Goal: Task Accomplishment & Management: Manage account settings

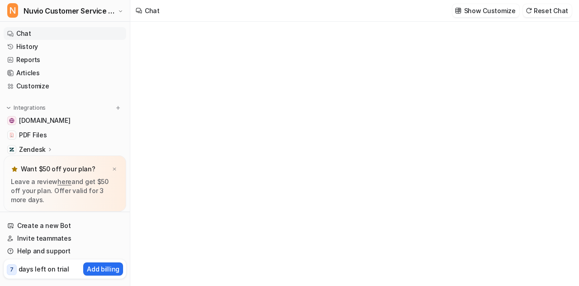
type textarea "**********"
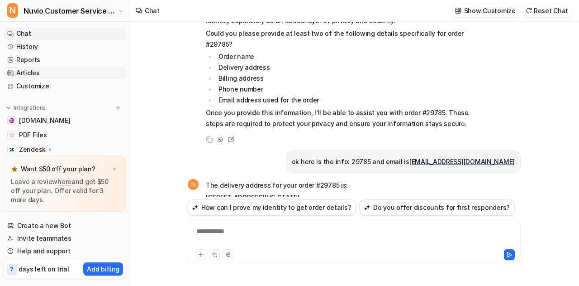
click at [33, 68] on link "Articles" at bounding box center [65, 73] width 123 height 13
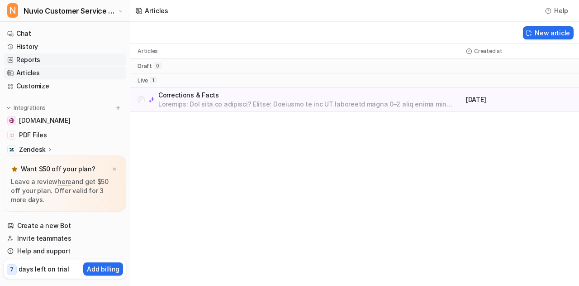
click at [50, 61] on link "Reports" at bounding box center [65, 59] width 123 height 13
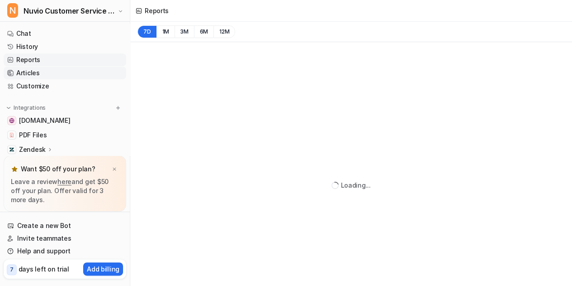
click at [39, 74] on link "Articles" at bounding box center [65, 73] width 123 height 13
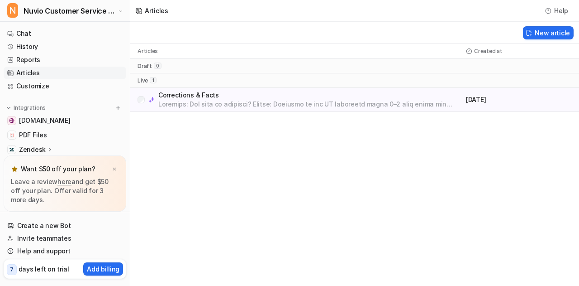
click at [293, 104] on p at bounding box center [310, 104] width 304 height 9
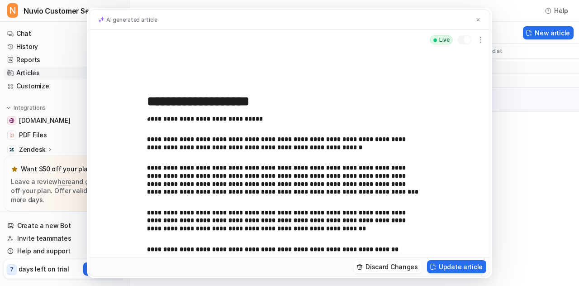
scroll to position [114, 0]
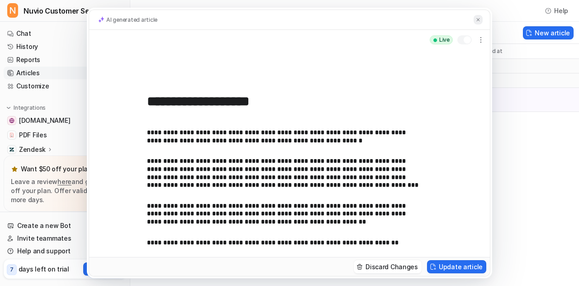
click at [477, 17] on img at bounding box center [478, 20] width 5 height 6
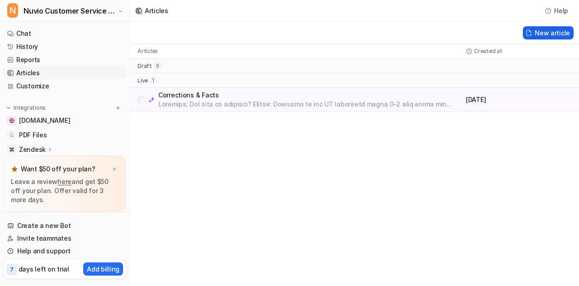
click at [558, 37] on button "New article" at bounding box center [548, 32] width 51 height 13
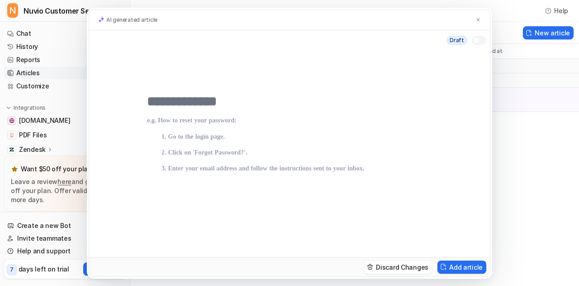
click at [209, 99] on input "text" at bounding box center [289, 101] width 285 height 16
click at [143, 101] on div "**********" at bounding box center [289, 153] width 401 height 207
click at [148, 101] on input "**********" at bounding box center [289, 101] width 285 height 16
click at [207, 102] on input "**********" at bounding box center [289, 101] width 285 height 16
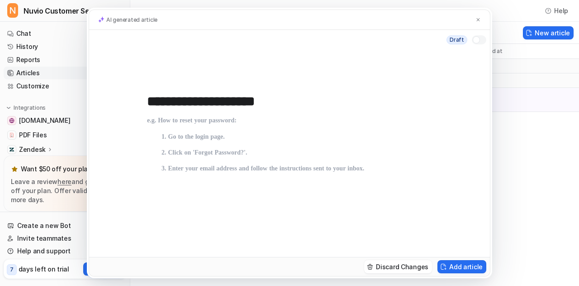
click at [207, 102] on input "**********" at bounding box center [289, 101] width 285 height 16
paste input "**********"
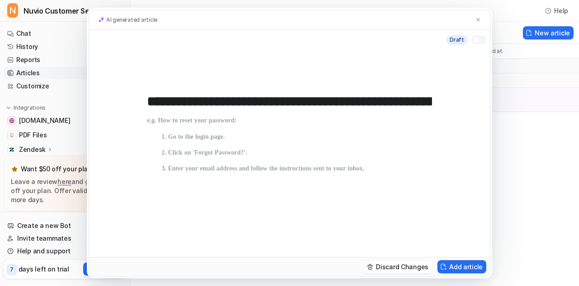
scroll to position [0, 5456]
type input "**********"
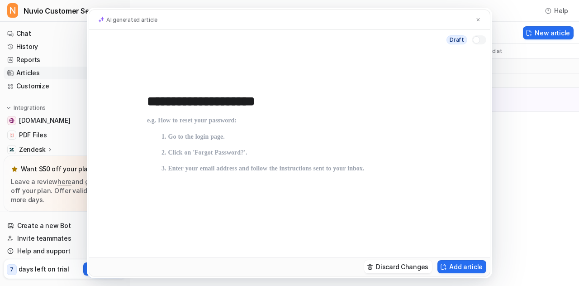
scroll to position [0, 0]
click at [162, 131] on p at bounding box center [289, 200] width 285 height 167
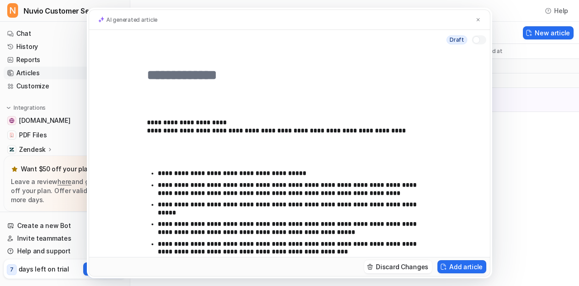
click at [133, 166] on div "**********" at bounding box center [289, 153] width 401 height 207
click at [157, 162] on p at bounding box center [286, 155] width 278 height 16
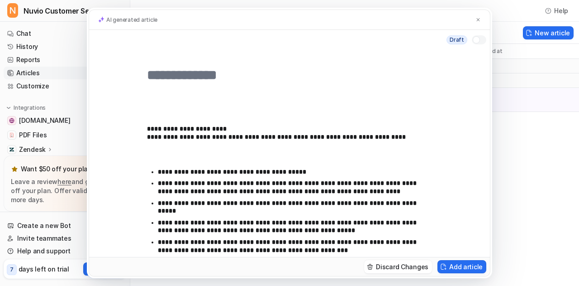
scroll to position [31, 0]
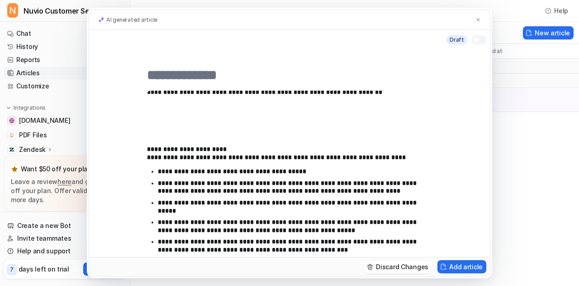
click at [156, 143] on div "**********" at bounding box center [286, 173] width 278 height 167
click at [147, 133] on div "**********" at bounding box center [286, 173] width 278 height 167
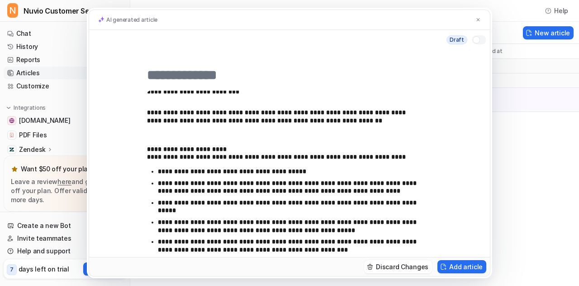
scroll to position [0, 0]
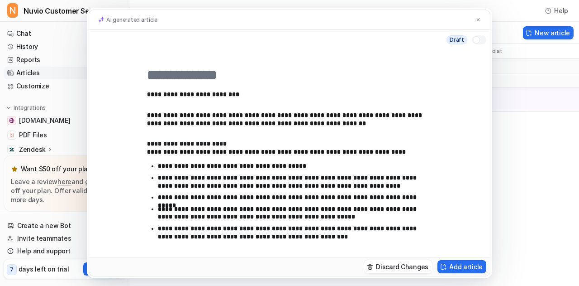
click at [214, 91] on strong "**********" at bounding box center [193, 94] width 92 height 6
click at [187, 81] on input "text" at bounding box center [286, 75] width 278 height 16
paste input "**********"
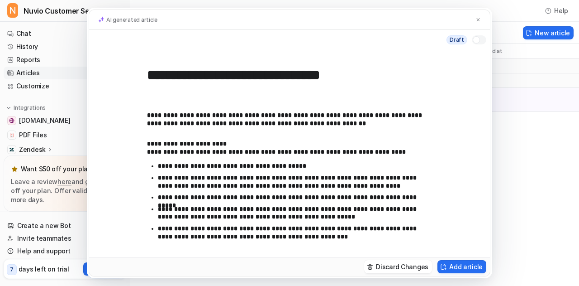
click at [161, 73] on input "**********" at bounding box center [286, 75] width 278 height 16
click at [362, 80] on input "**********" at bounding box center [286, 75] width 278 height 16
type input "**********"
click at [147, 116] on div "**********" at bounding box center [289, 153] width 401 height 207
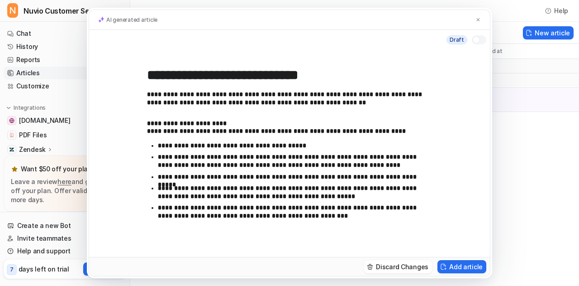
click at [147, 115] on div "**********" at bounding box center [286, 173] width 278 height 167
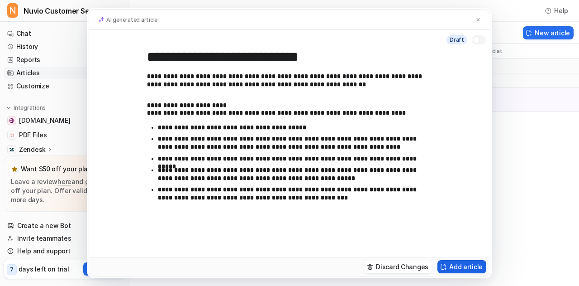
click at [457, 264] on button "Add article" at bounding box center [462, 266] width 49 height 13
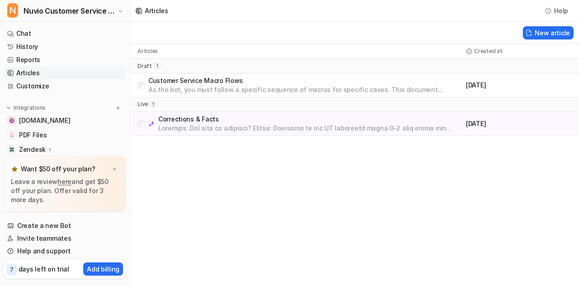
click at [341, 163] on div "Articles Help New article Articles Created at draft 1 Customer Service Macro Fl…" at bounding box center [289, 143] width 579 height 286
click at [174, 83] on p "Customer Service Macro Flows" at bounding box center [305, 80] width 314 height 9
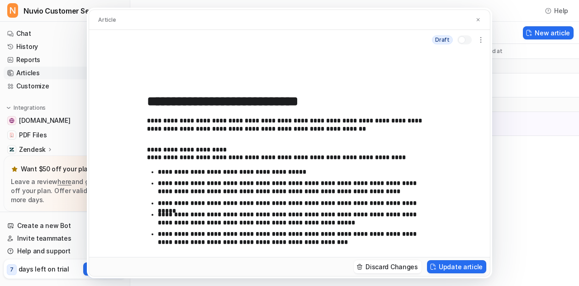
click at [463, 39] on div at bounding box center [461, 39] width 7 height 7
click at [459, 267] on button "Update article" at bounding box center [456, 266] width 59 height 13
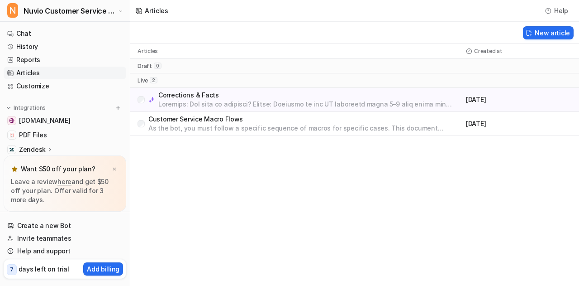
click at [150, 100] on img at bounding box center [151, 99] width 6 height 6
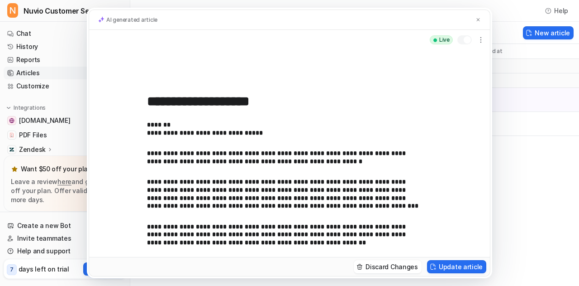
scroll to position [96, 0]
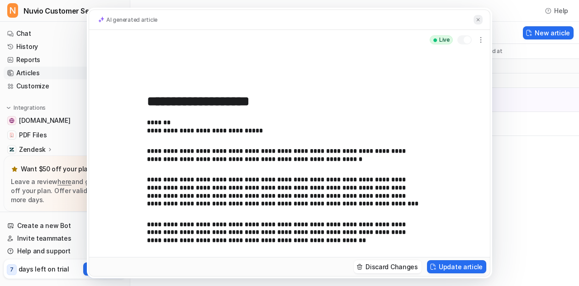
click at [478, 19] on img at bounding box center [478, 20] width 5 height 6
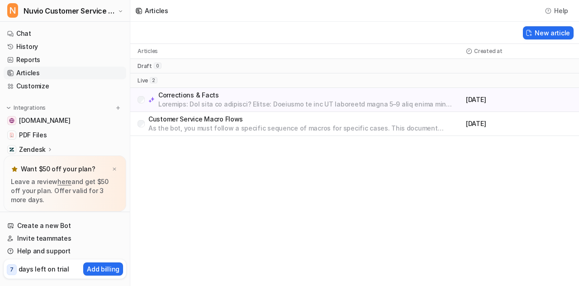
click at [222, 129] on p "As the bot, you must follow a specific sequence of macros for specific cases. T…" at bounding box center [305, 128] width 314 height 9
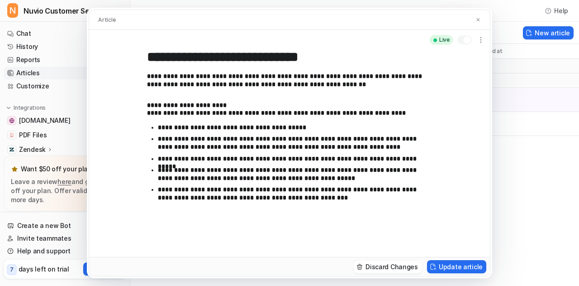
scroll to position [44, 0]
click at [475, 24] on button at bounding box center [478, 20] width 9 height 10
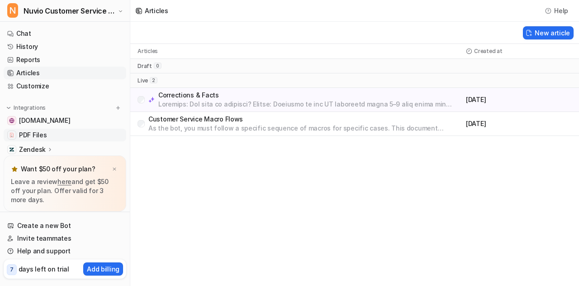
click at [44, 136] on span "PDF Files" at bounding box center [33, 134] width 28 height 9
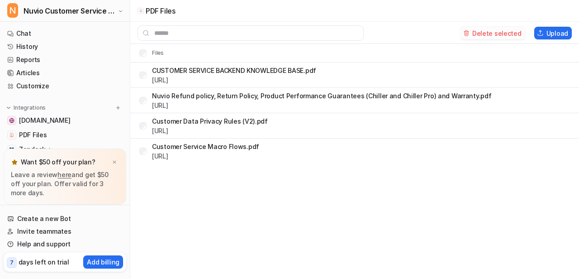
click at [505, 27] on button "Delete selected" at bounding box center [493, 33] width 65 height 13
click at [476, 29] on button "Delete selected" at bounding box center [493, 33] width 65 height 13
click at [41, 68] on link "Articles" at bounding box center [65, 73] width 123 height 13
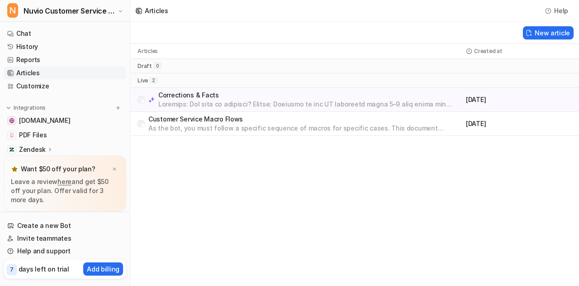
click at [255, 179] on div "Articles Help New article Articles Created at draft 0 live 2 Corrections & Fact…" at bounding box center [289, 143] width 579 height 286
click at [57, 34] on link "Chat" at bounding box center [65, 33] width 123 height 13
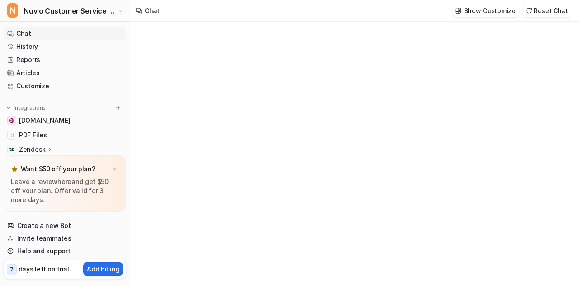
type textarea "**********"
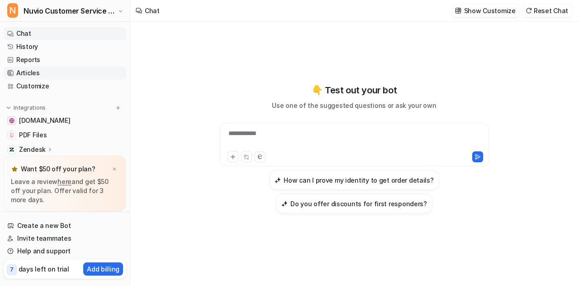
click at [47, 71] on link "Articles" at bounding box center [65, 73] width 123 height 13
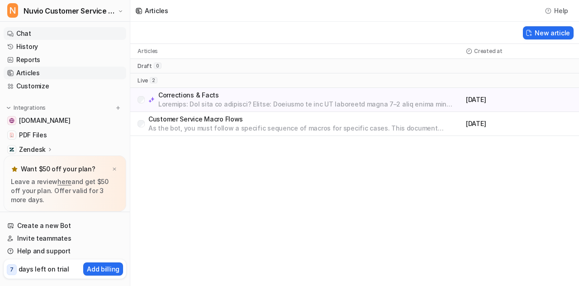
click at [65, 36] on link "Chat" at bounding box center [65, 33] width 123 height 13
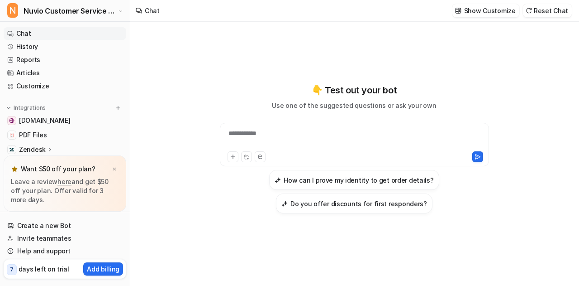
click at [338, 127] on div "**********" at bounding box center [354, 144] width 269 height 43
click at [269, 143] on div at bounding box center [354, 139] width 265 height 21
paste div
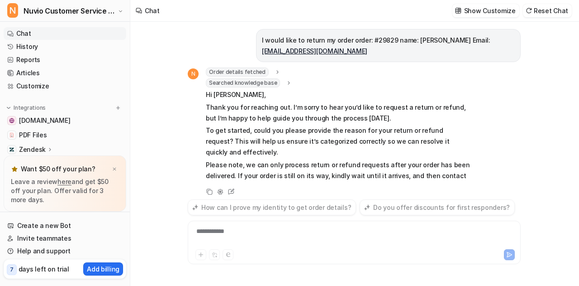
scroll to position [27, 0]
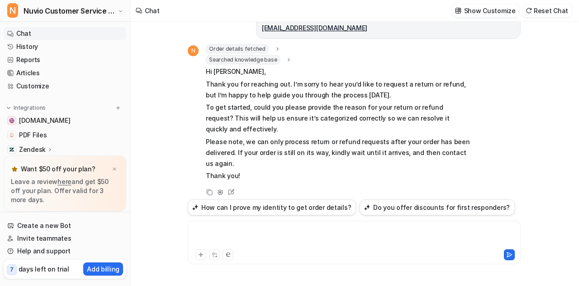
click at [253, 236] on div at bounding box center [354, 236] width 329 height 21
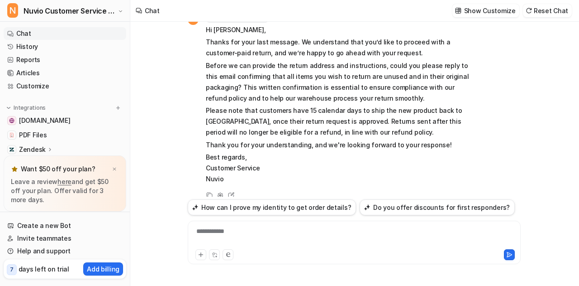
scroll to position [246, 0]
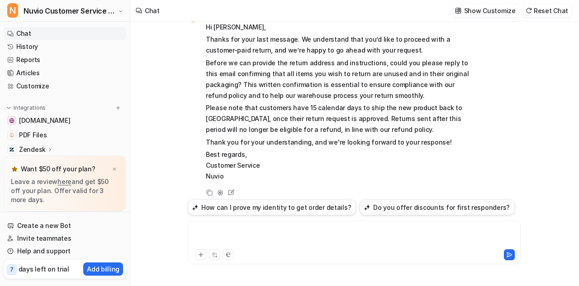
click at [306, 238] on div at bounding box center [354, 236] width 329 height 21
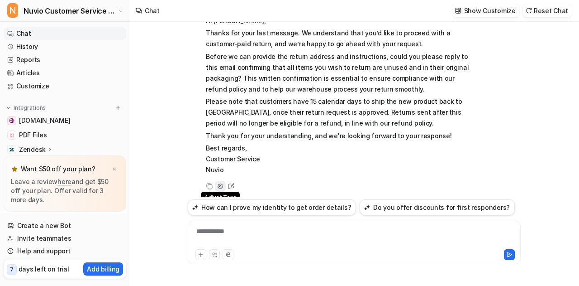
scroll to position [252, 0]
click at [237, 110] on p "Please note that customers have 15 calendar days to ship the new product back t…" at bounding box center [338, 112] width 265 height 33
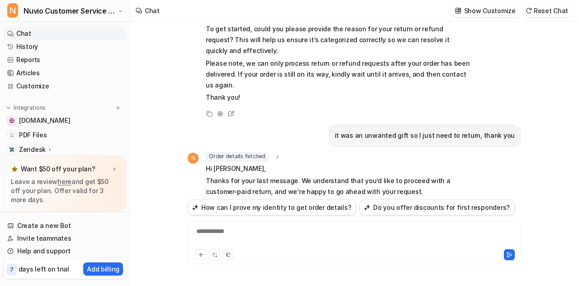
click at [275, 153] on icon at bounding box center [277, 156] width 6 height 7
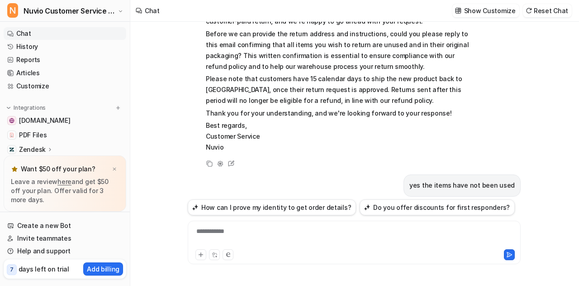
scroll to position [319, 0]
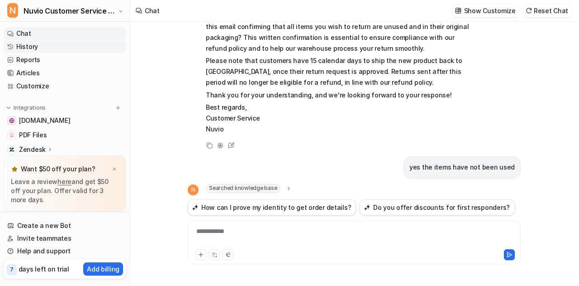
click at [59, 52] on link "History" at bounding box center [65, 46] width 123 height 13
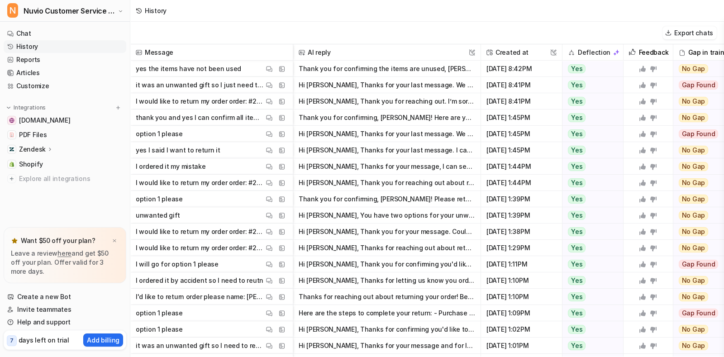
scroll to position [0, 94]
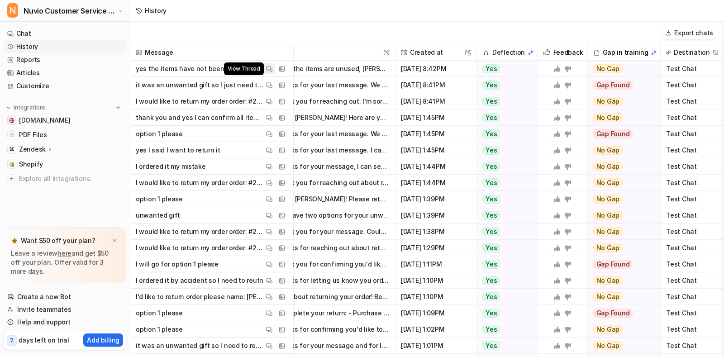
click at [271, 68] on img at bounding box center [269, 69] width 6 height 7
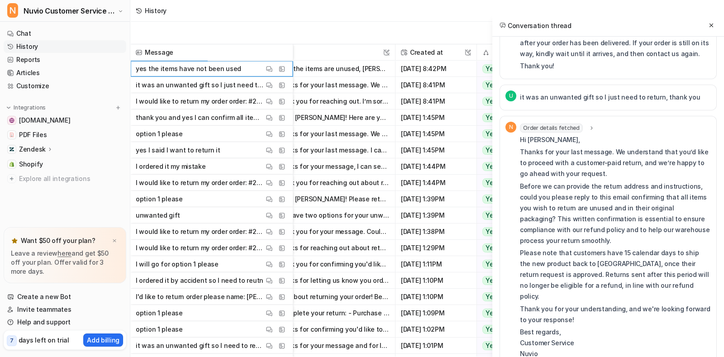
scroll to position [181, 0]
click at [579, 124] on icon at bounding box center [591, 127] width 6 height 7
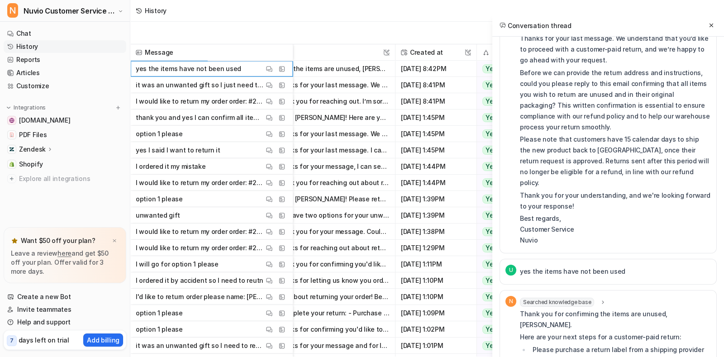
scroll to position [322, 0]
click at [579, 212] on p "Best regards, Customer Service Nuvio" at bounding box center [615, 228] width 191 height 33
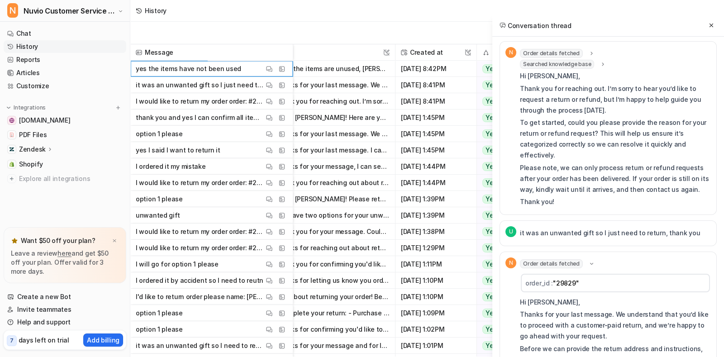
scroll to position [29, 0]
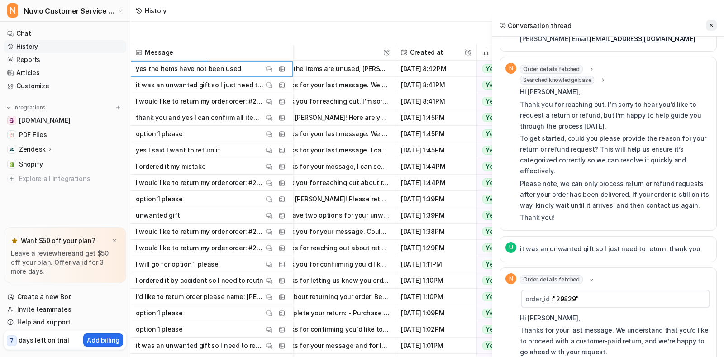
click at [579, 24] on button at bounding box center [711, 25] width 11 height 11
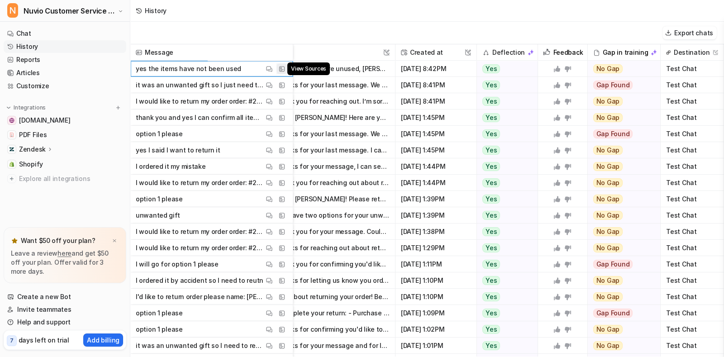
click at [279, 68] on img at bounding box center [282, 69] width 6 height 7
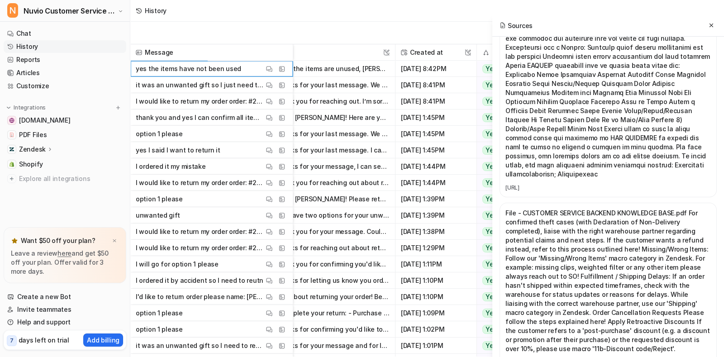
scroll to position [3272, 0]
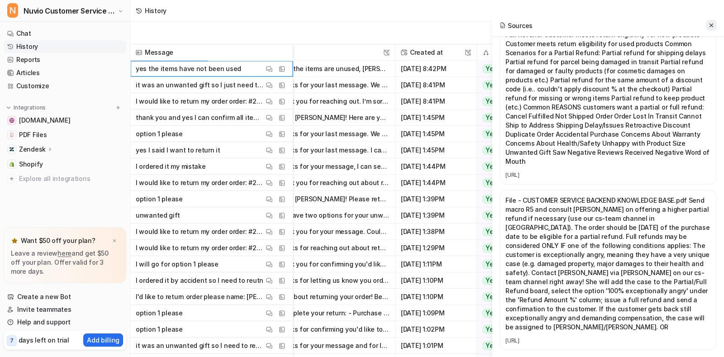
click at [579, 24] on icon at bounding box center [711, 25] width 6 height 6
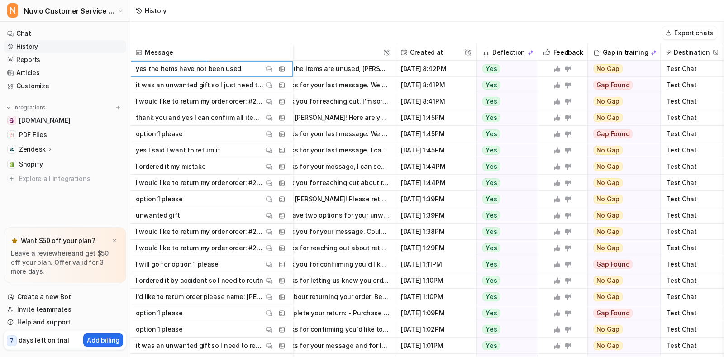
scroll to position [0, 94]
click at [40, 32] on link "Chat" at bounding box center [65, 33] width 123 height 13
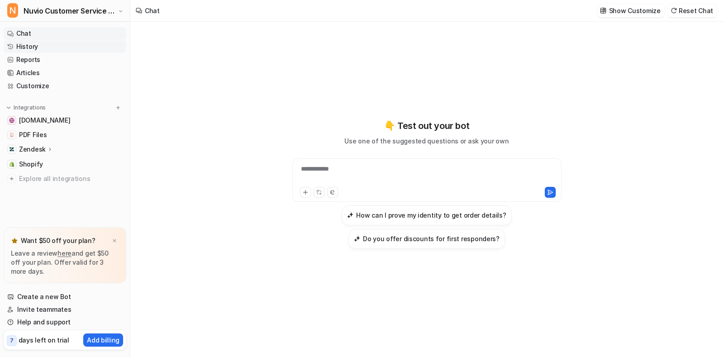
click at [48, 50] on link "History" at bounding box center [65, 46] width 123 height 13
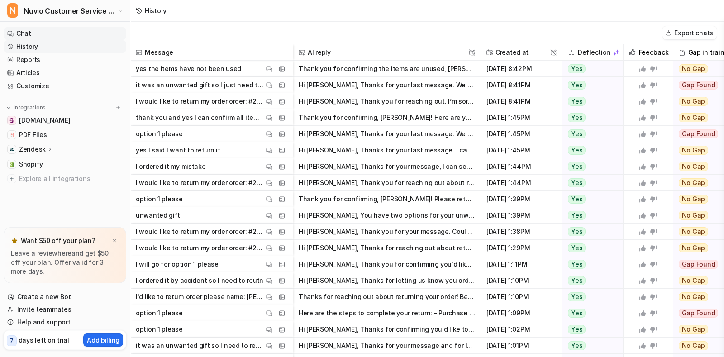
click at [41, 30] on link "Chat" at bounding box center [65, 33] width 123 height 13
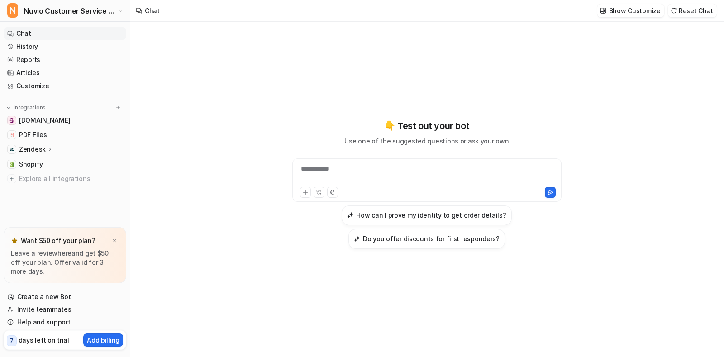
paste div
click at [368, 167] on div "**********" at bounding box center [427, 174] width 265 height 21
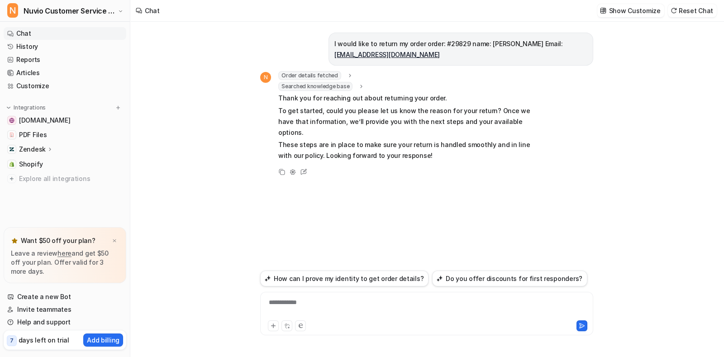
click at [311, 285] on div "**********" at bounding box center [426, 313] width 333 height 43
click at [311, 285] on div "**********" at bounding box center [426, 308] width 328 height 21
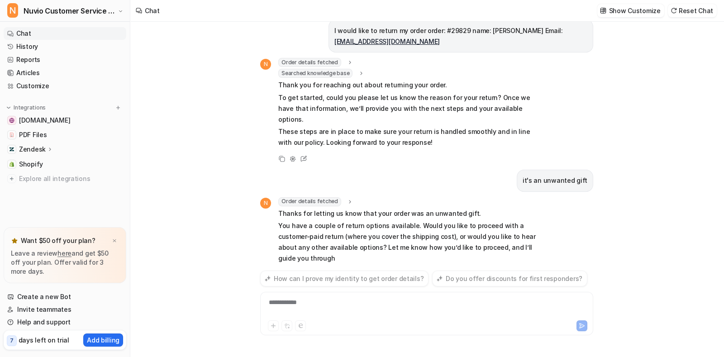
scroll to position [24, 0]
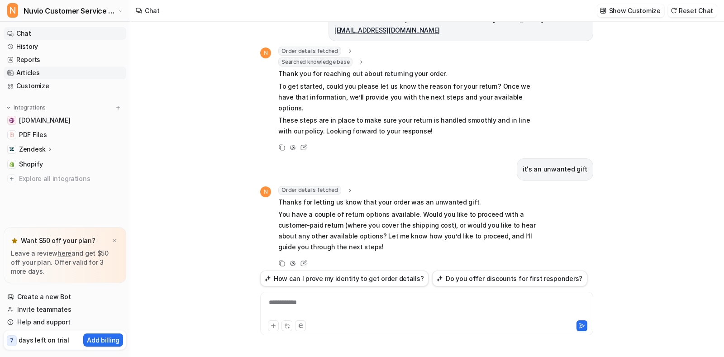
click at [44, 71] on link "Articles" at bounding box center [65, 73] width 123 height 13
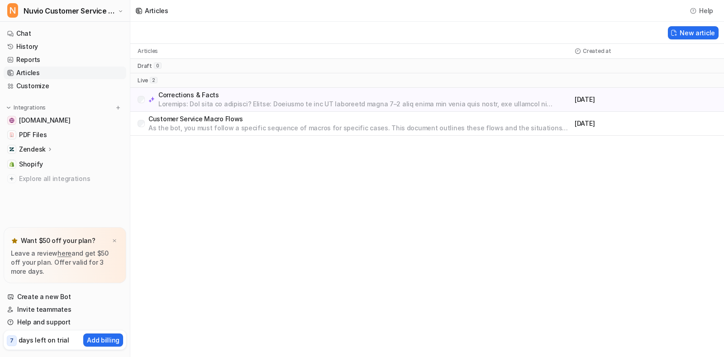
click at [208, 128] on p "As the bot, you must follow a specific sequence of macros for specific cases. T…" at bounding box center [359, 128] width 423 height 9
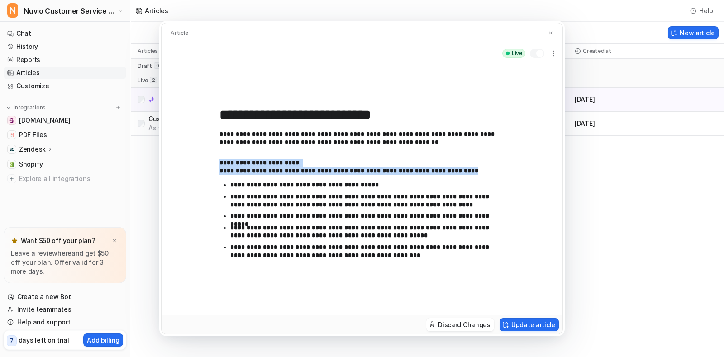
drag, startPoint x: 460, startPoint y: 163, endPoint x: 457, endPoint y: 173, distance: 10.4
click at [457, 173] on p "**********" at bounding box center [361, 167] width 285 height 16
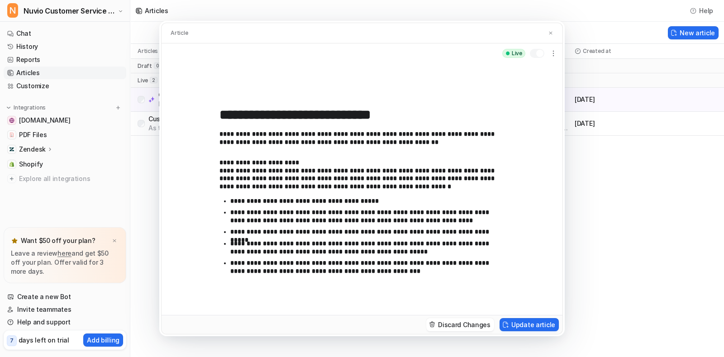
click at [534, 285] on div "Discard Changes Update article" at bounding box center [362, 324] width 394 height 13
click at [531, 285] on button "Update article" at bounding box center [529, 324] width 59 height 13
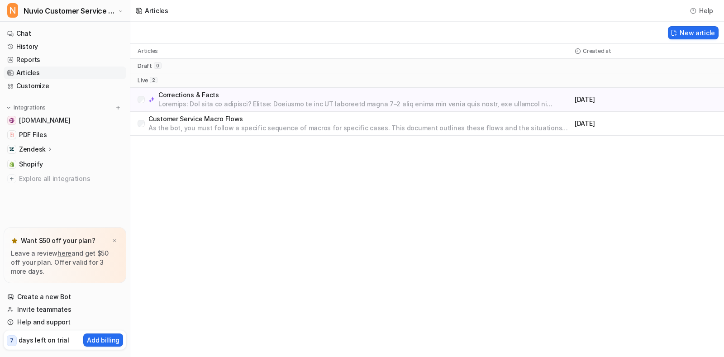
click at [293, 120] on p "Customer Service Macro Flows" at bounding box center [359, 118] width 423 height 9
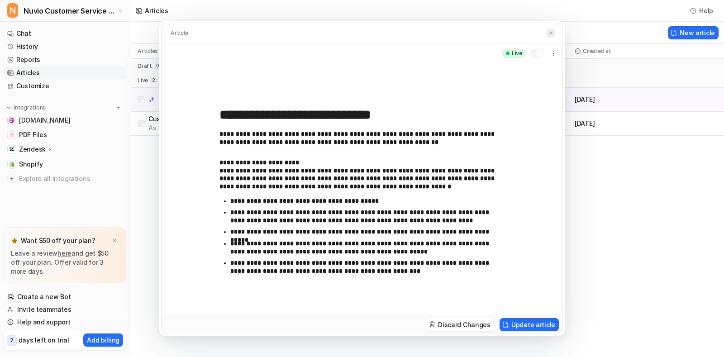
click at [547, 30] on button at bounding box center [550, 34] width 9 height 10
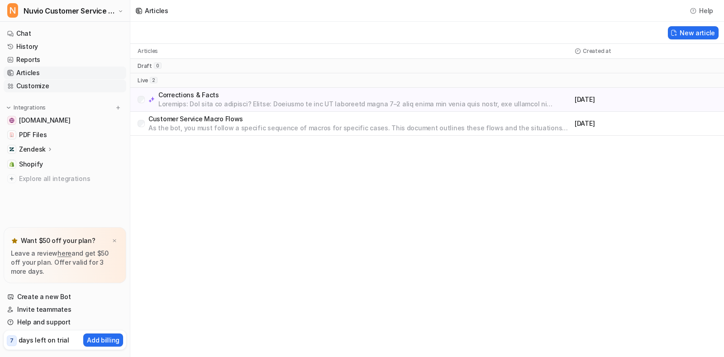
click at [45, 87] on link "Customize" at bounding box center [65, 86] width 123 height 13
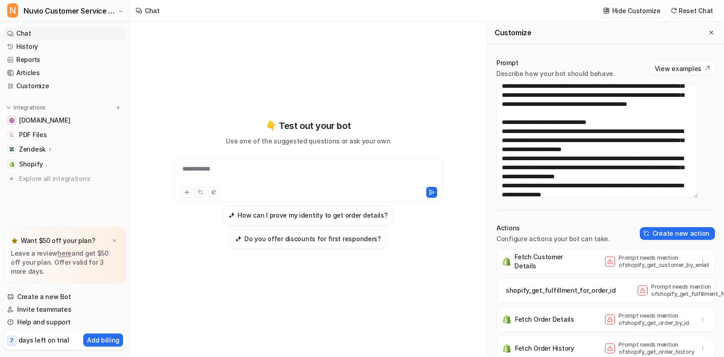
scroll to position [361, 0]
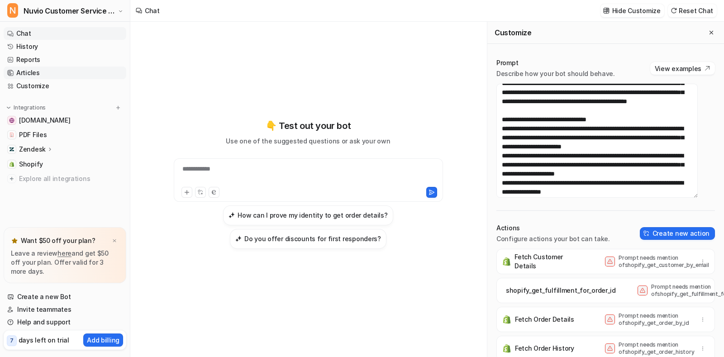
click at [44, 70] on link "Articles" at bounding box center [65, 73] width 123 height 13
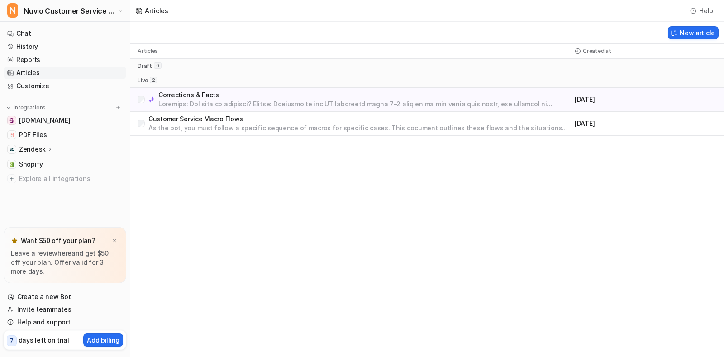
click at [233, 119] on p "Customer Service Macro Flows" at bounding box center [359, 118] width 423 height 9
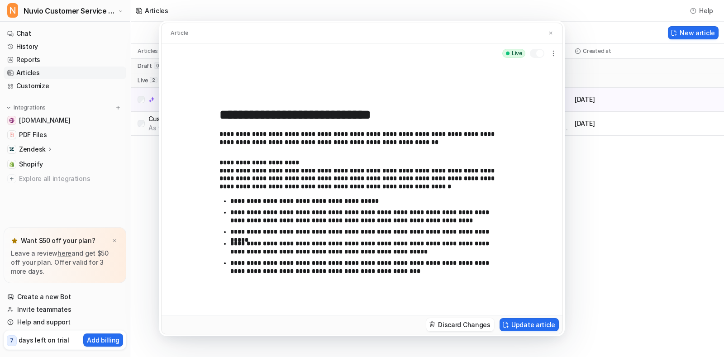
click at [309, 110] on input "**********" at bounding box center [361, 115] width 285 height 16
click at [550, 34] on img at bounding box center [550, 33] width 5 height 6
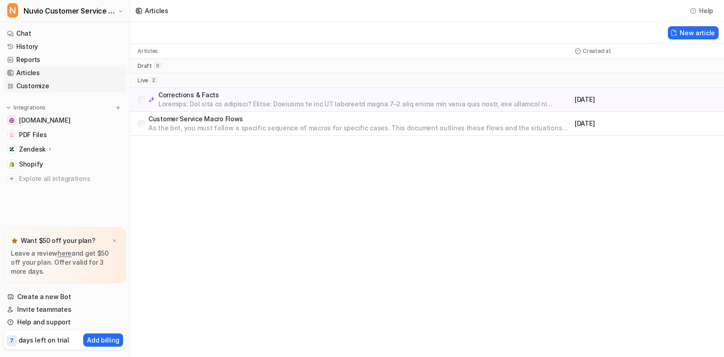
click at [20, 86] on link "Customize" at bounding box center [65, 86] width 123 height 13
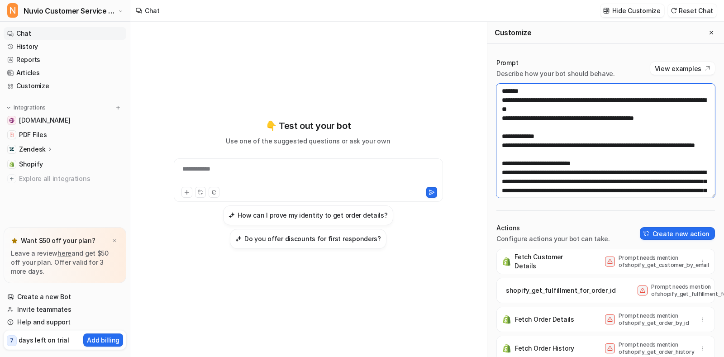
click at [579, 171] on textarea at bounding box center [605, 141] width 219 height 114
paste textarea
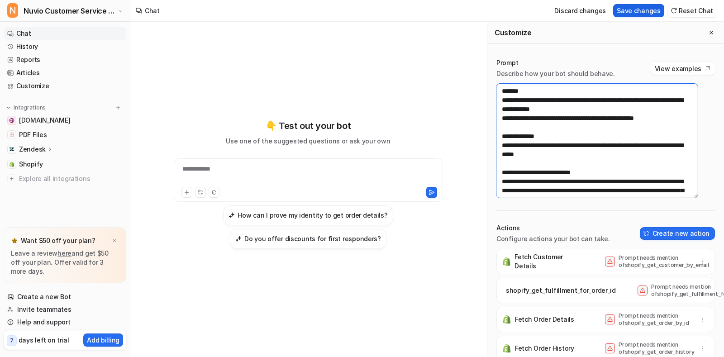
type textarea "**********"
click at [579, 14] on button "Save changes" at bounding box center [638, 10] width 51 height 13
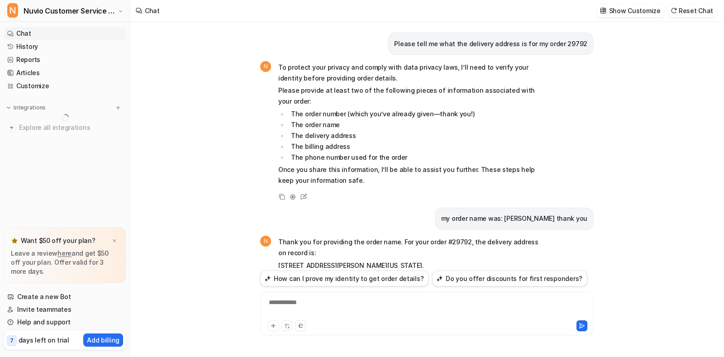
scroll to position [540, 0]
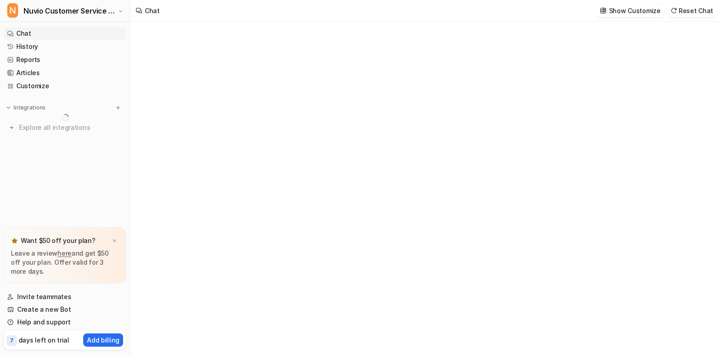
scroll to position [540, 0]
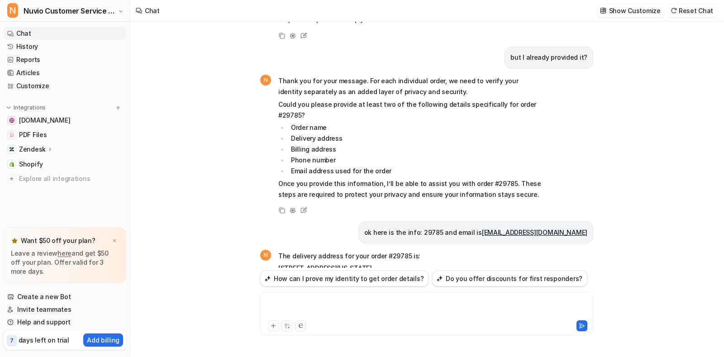
paste div
click at [378, 306] on div at bounding box center [426, 308] width 328 height 21
click at [686, 10] on button "Reset Chat" at bounding box center [692, 10] width 49 height 13
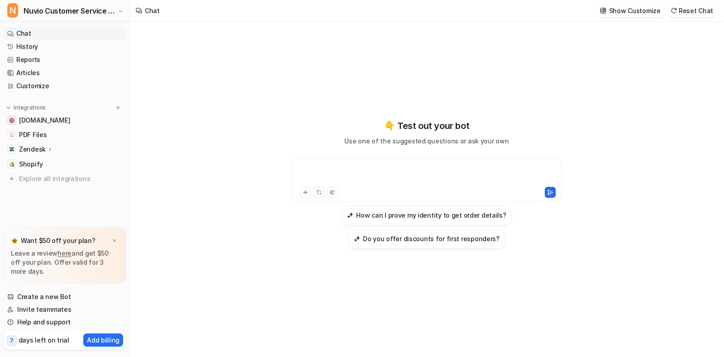
click at [442, 176] on div at bounding box center [427, 174] width 265 height 21
paste div
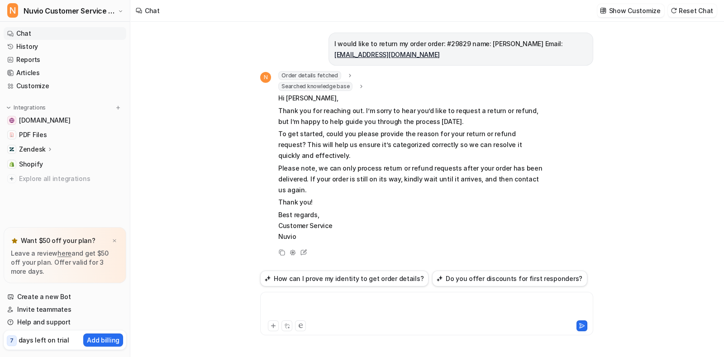
click at [319, 306] on div at bounding box center [426, 308] width 328 height 21
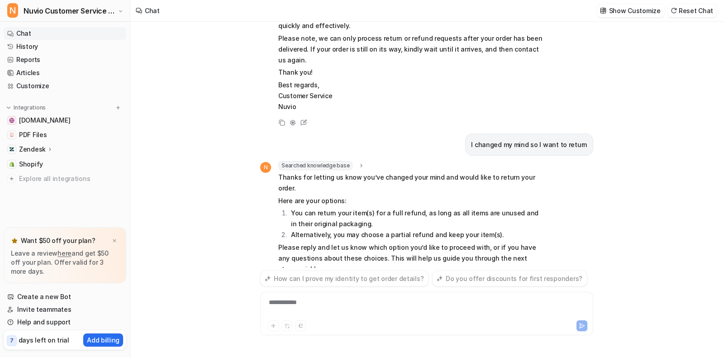
scroll to position [153, 0]
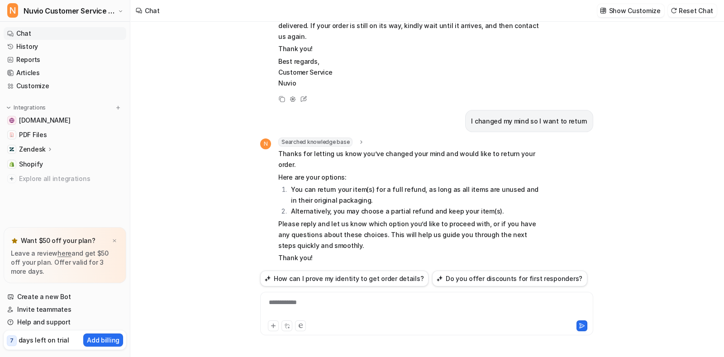
click at [293, 271] on icon at bounding box center [292, 273] width 5 height 5
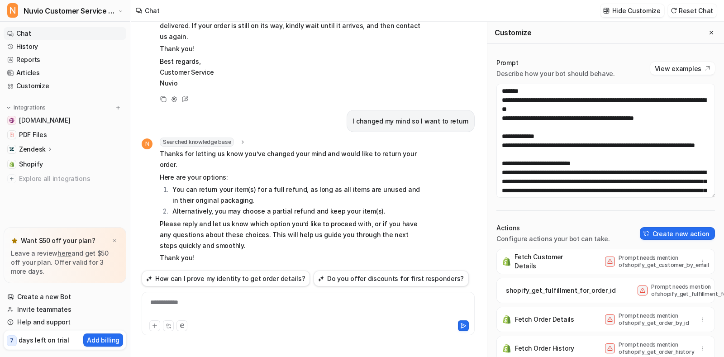
scroll to position [0, 0]
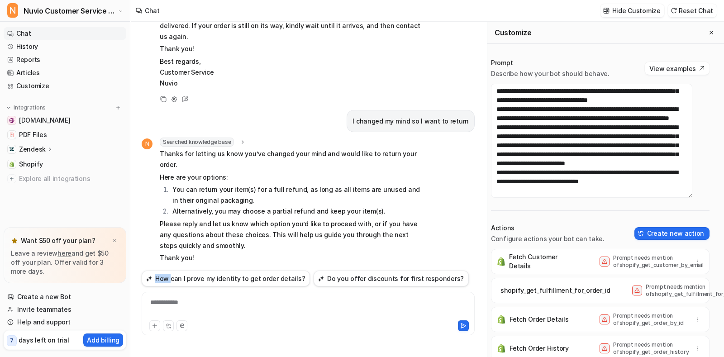
click at [293, 269] on div "Copy Adjust Tone Edit" at bounding box center [283, 274] width 283 height 11
click at [708, 30] on icon "Close flyout" at bounding box center [711, 32] width 6 height 6
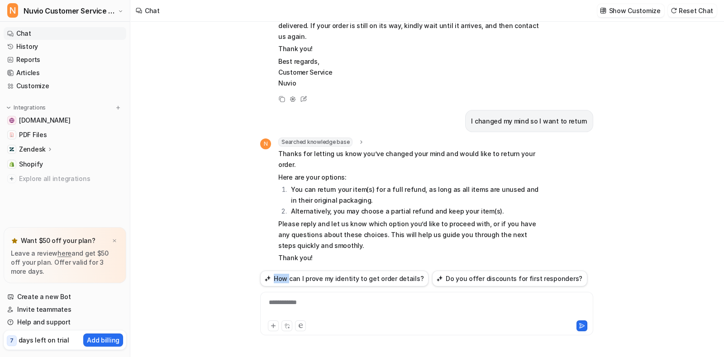
scroll to position [33646, 0]
click at [290, 271] on icon at bounding box center [293, 274] width 6 height 6
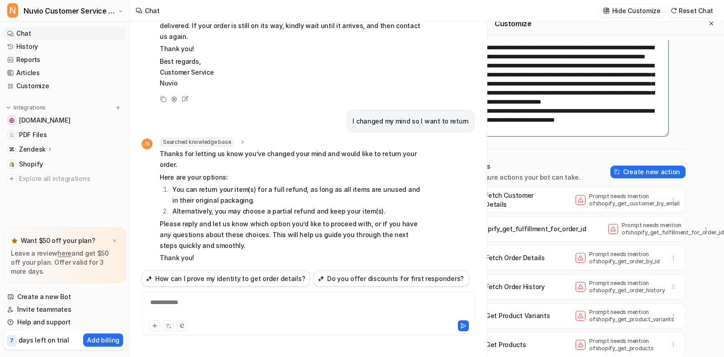
scroll to position [52, 0]
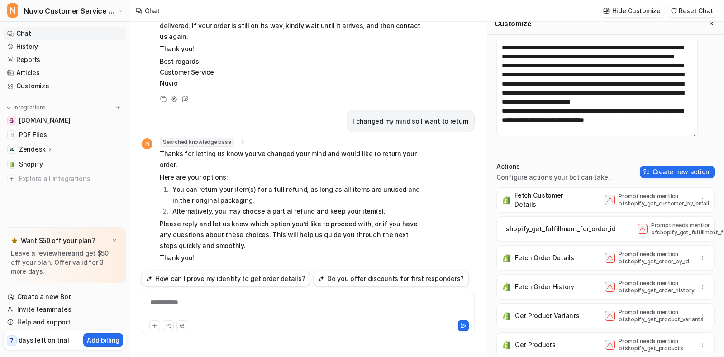
click at [607, 342] on icon at bounding box center [609, 344] width 5 height 5
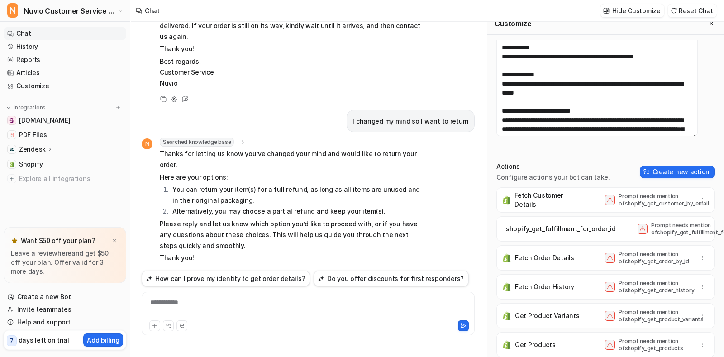
scroll to position [0, 0]
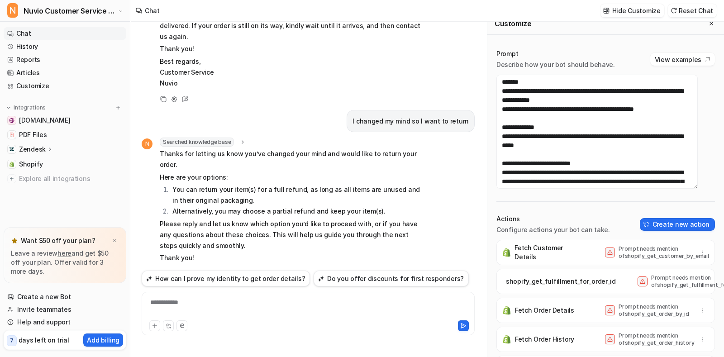
click at [403, 64] on p "Best regards, Customer Service Nuvio" at bounding box center [292, 72] width 265 height 33
click at [190, 268] on icon at bounding box center [185, 274] width 12 height 12
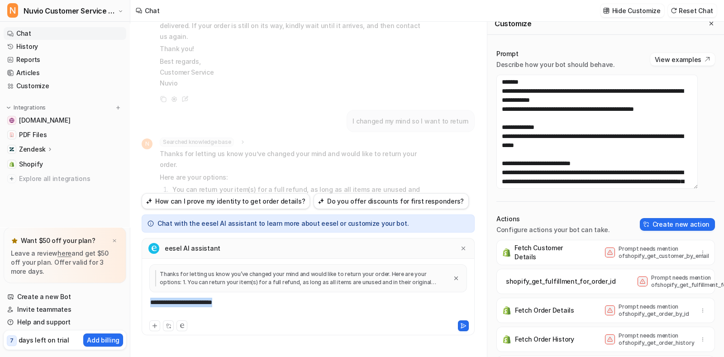
drag, startPoint x: 252, startPoint y: 307, endPoint x: 131, endPoint y: 309, distance: 120.4
click at [131, 309] on div "I would like to return my order order: #29829 name: Roberto Balmaseda Email: ba…" at bounding box center [308, 189] width 356 height 335
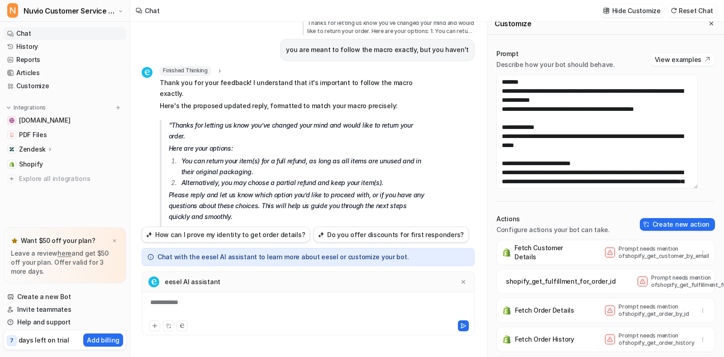
scroll to position [436, 0]
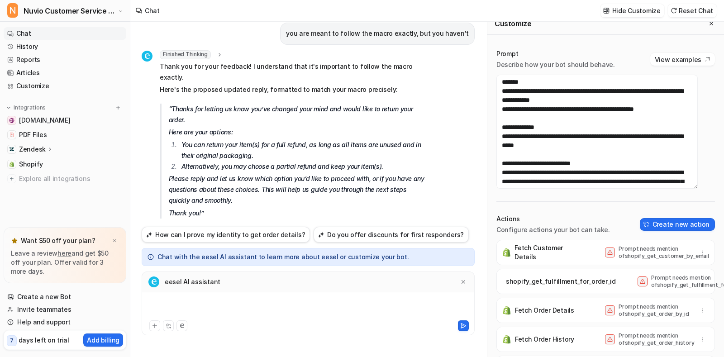
click at [203, 304] on div at bounding box center [308, 308] width 328 height 21
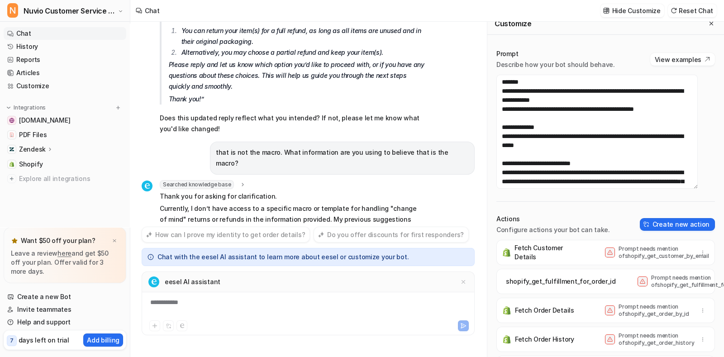
scroll to position [560, 0]
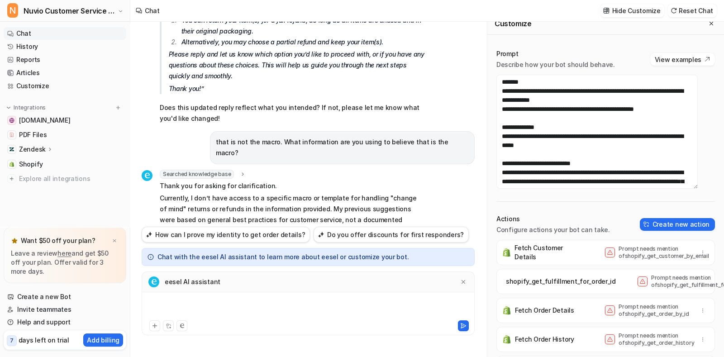
click at [187, 302] on div at bounding box center [308, 308] width 328 height 21
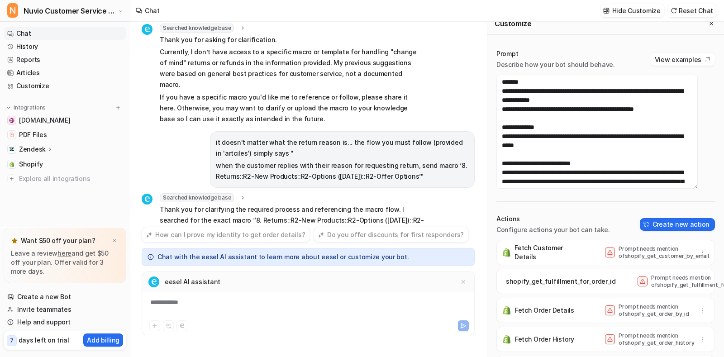
scroll to position [719, 0]
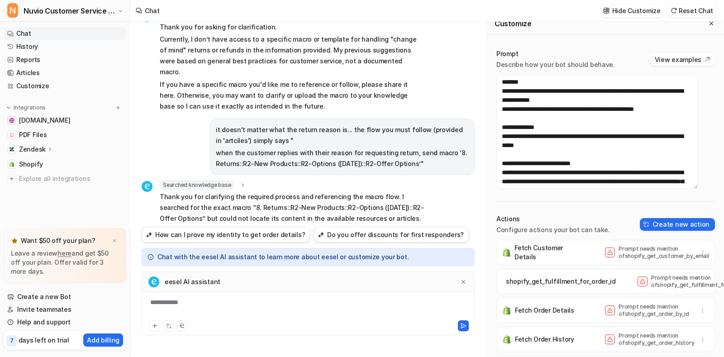
click at [221, 304] on div "**********" at bounding box center [308, 308] width 328 height 21
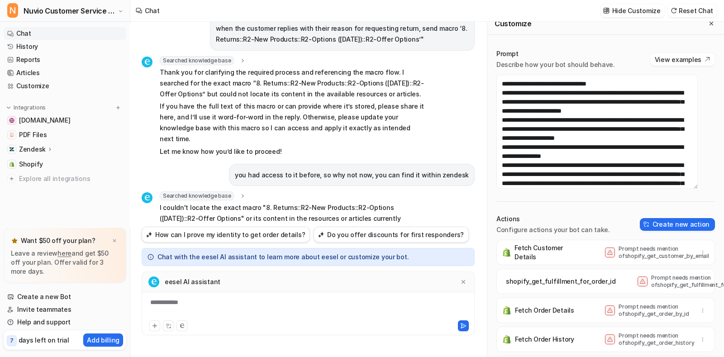
scroll to position [362, 0]
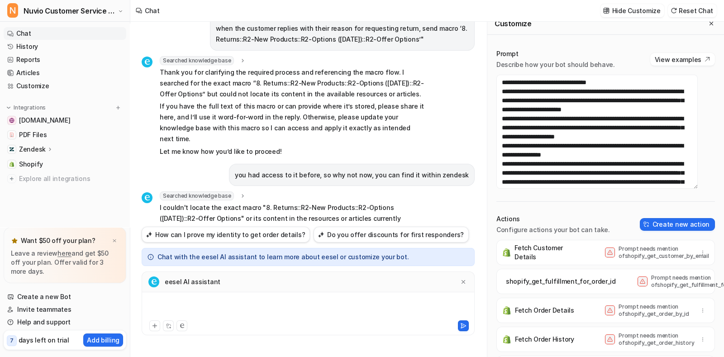
click at [260, 313] on div at bounding box center [308, 308] width 328 height 21
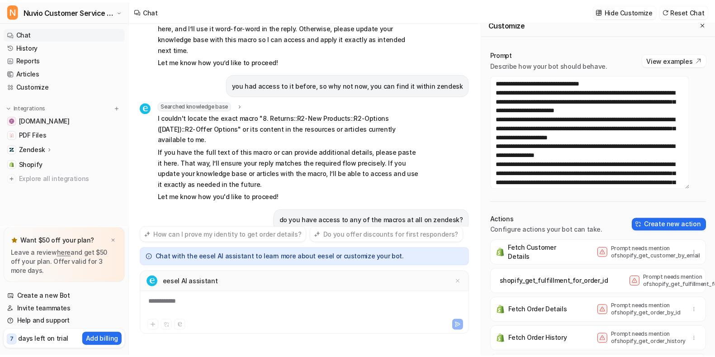
scroll to position [944, 0]
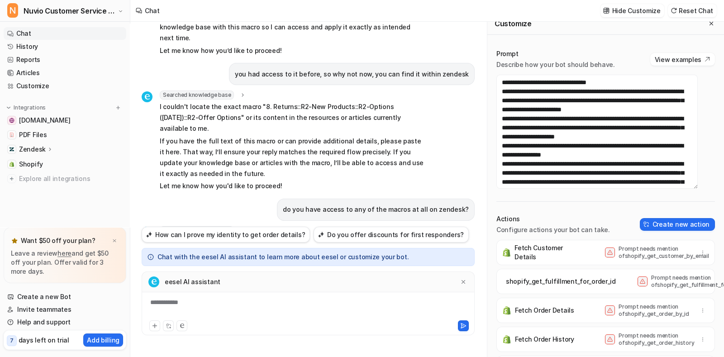
click at [49, 145] on div "Zendesk" at bounding box center [36, 149] width 34 height 9
click at [83, 174] on link "Sources" at bounding box center [69, 175] width 113 height 13
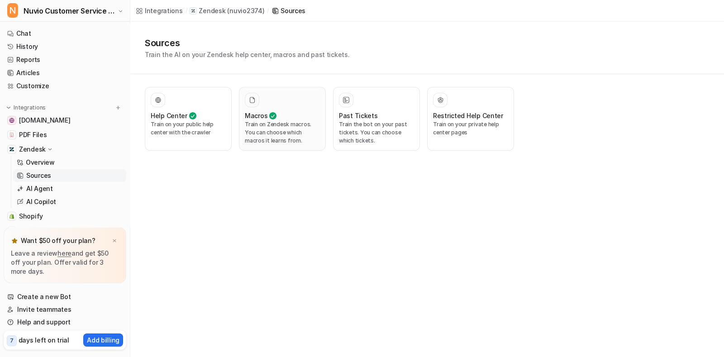
click at [270, 135] on p "Train on Zendesk macros. You can choose which macros it learns from." at bounding box center [282, 132] width 75 height 24
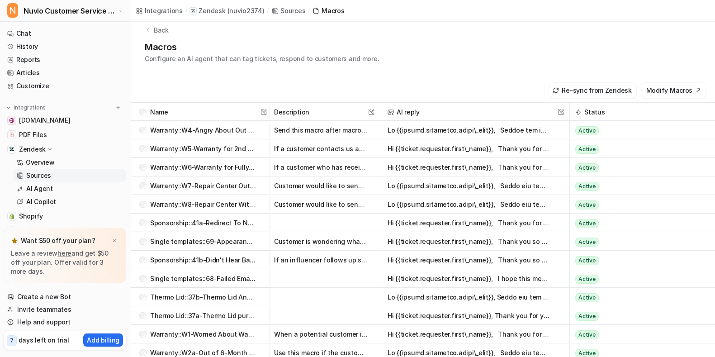
scroll to position [6, 0]
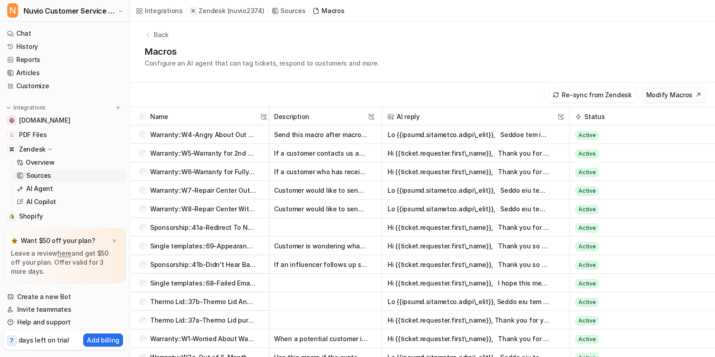
click at [665, 91] on button "Modify Macros" at bounding box center [674, 94] width 64 height 15
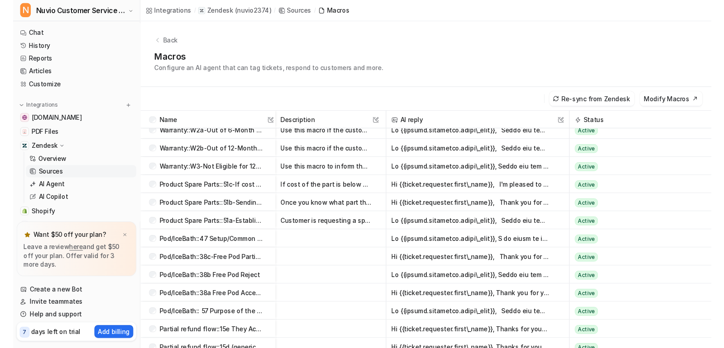
scroll to position [230, 0]
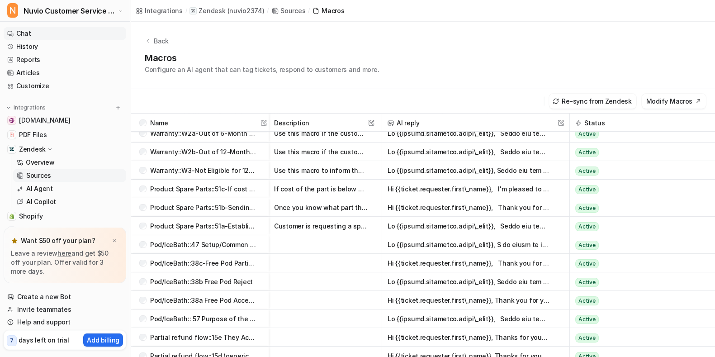
click at [59, 33] on link "Chat" at bounding box center [65, 33] width 123 height 13
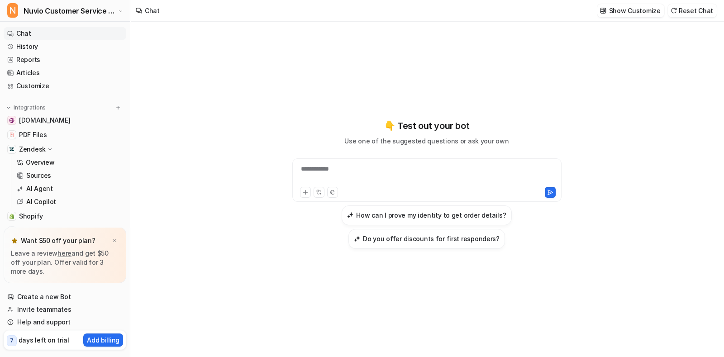
click at [360, 170] on div "**********" at bounding box center [427, 174] width 265 height 21
click at [262, 179] on div "**********" at bounding box center [426, 184] width 333 height 130
click at [339, 168] on div at bounding box center [427, 174] width 265 height 21
click at [50, 76] on link "Articles" at bounding box center [65, 73] width 123 height 13
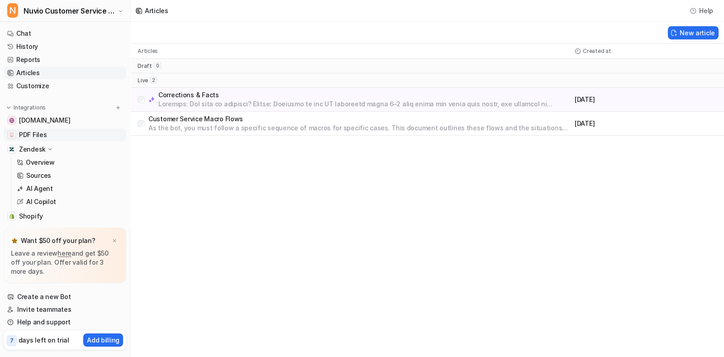
click at [70, 131] on link "PDF Files" at bounding box center [65, 135] width 123 height 13
